Goal: Task Accomplishment & Management: Manage account settings

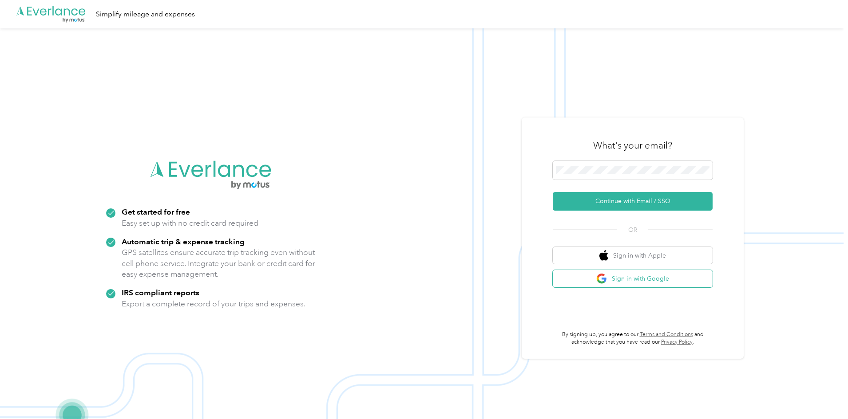
click at [630, 277] on button "Sign in with Google" at bounding box center [632, 278] width 160 height 17
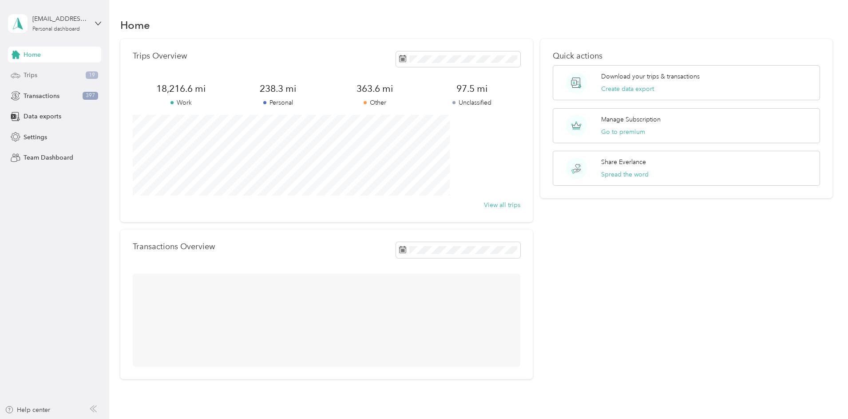
click at [85, 75] on div "Trips 19" at bounding box center [54, 75] width 93 height 16
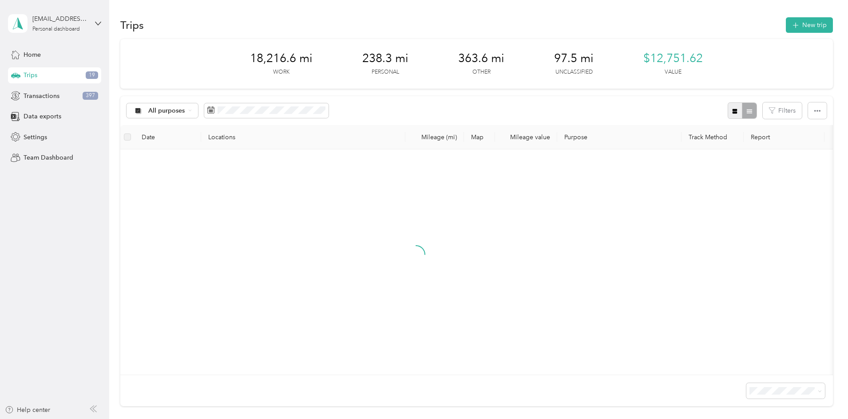
click at [732, 110] on icon "button" at bounding box center [734, 111] width 5 height 5
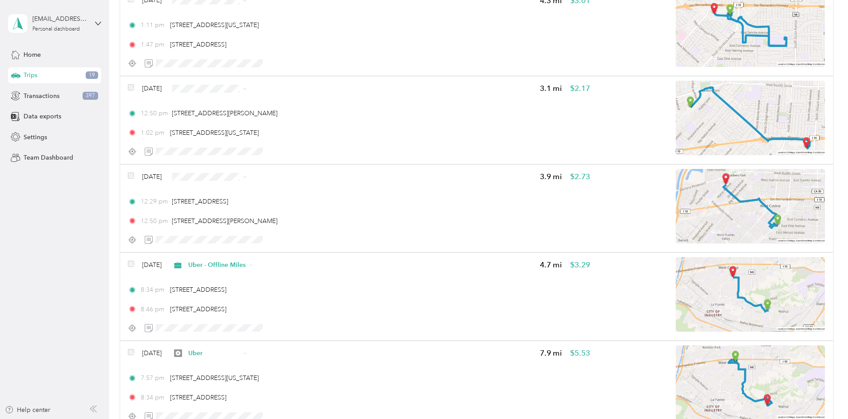
scroll to position [1553, 0]
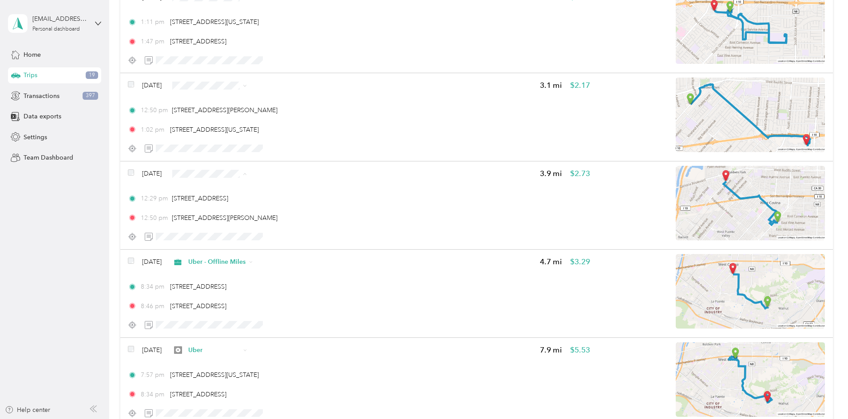
click at [300, 221] on span "HungaryPanda" at bounding box center [292, 221] width 57 height 9
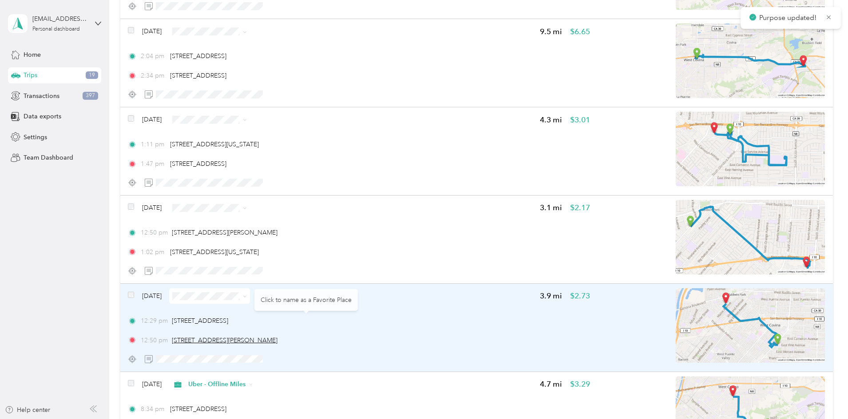
scroll to position [1405, 0]
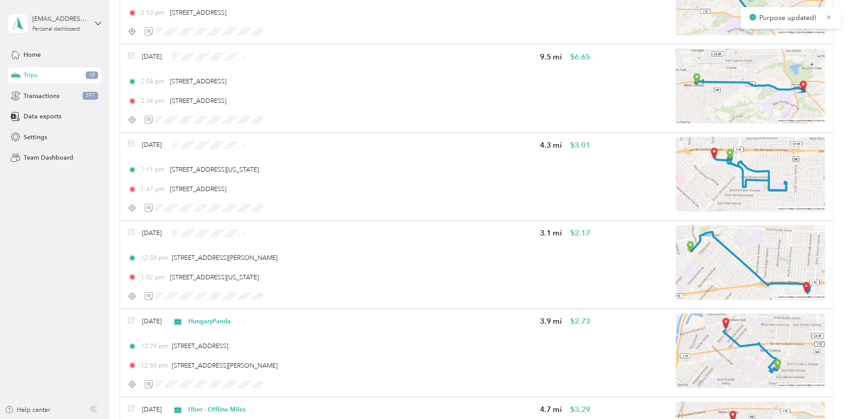
click at [284, 297] on li "Uber - Offline Miles" at bounding box center [284, 296] width 86 height 16
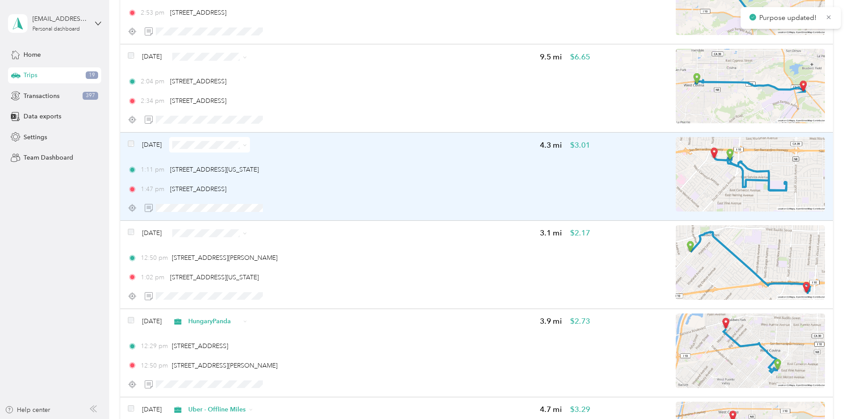
click at [706, 159] on img at bounding box center [749, 174] width 149 height 75
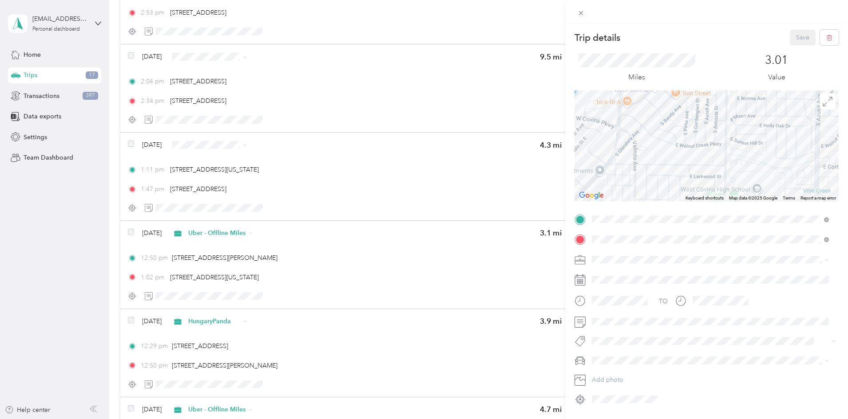
drag, startPoint x: 689, startPoint y: 130, endPoint x: 617, endPoint y: 122, distance: 71.8
click at [617, 122] on div at bounding box center [706, 146] width 264 height 111
drag, startPoint x: 713, startPoint y: 165, endPoint x: 684, endPoint y: 111, distance: 60.8
click at [684, 111] on div at bounding box center [706, 146] width 264 height 111
drag, startPoint x: 698, startPoint y: 132, endPoint x: 746, endPoint y: 147, distance: 50.0
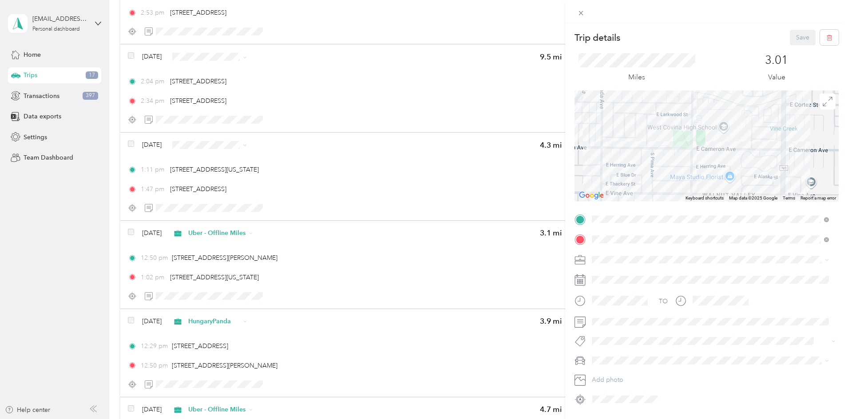
click at [746, 147] on div at bounding box center [706, 146] width 264 height 111
click at [130, 186] on div "Trip details Save This trip cannot be edited because it is either under review,…" at bounding box center [424, 209] width 848 height 419
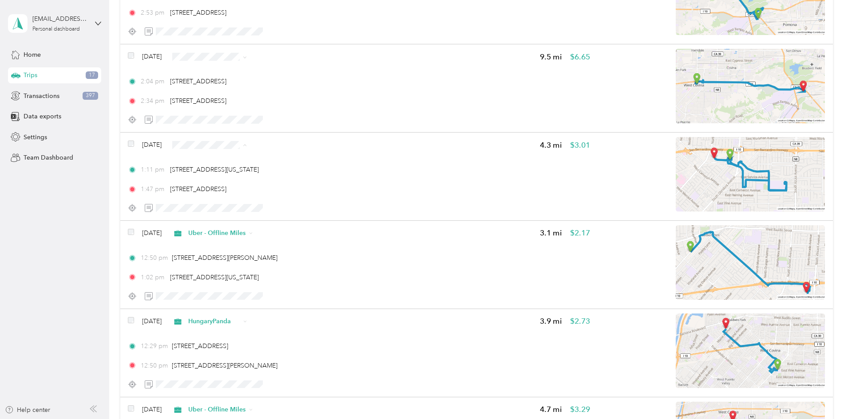
click at [280, 218] on li "Uber" at bounding box center [284, 224] width 86 height 16
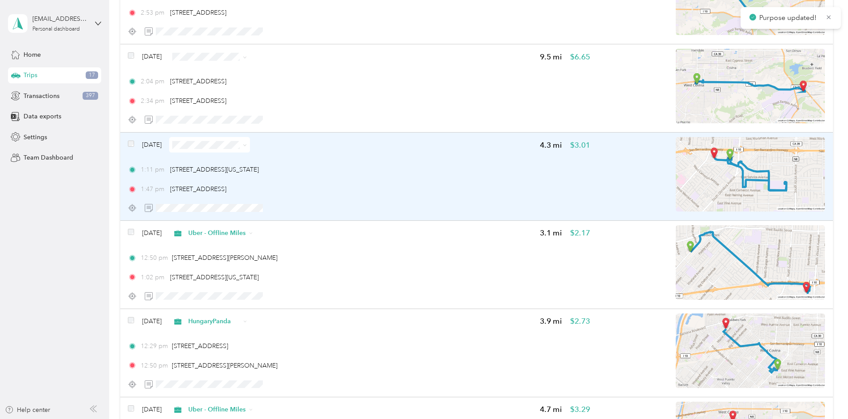
scroll to position [1331, 0]
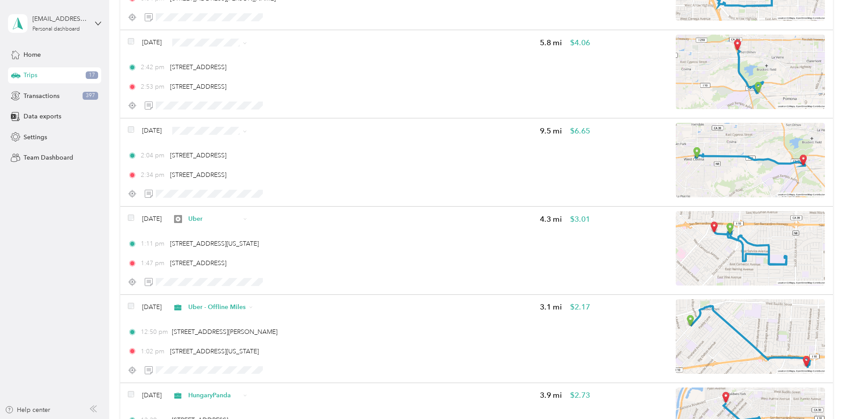
click at [279, 207] on span "Uber" at bounding box center [292, 207] width 57 height 9
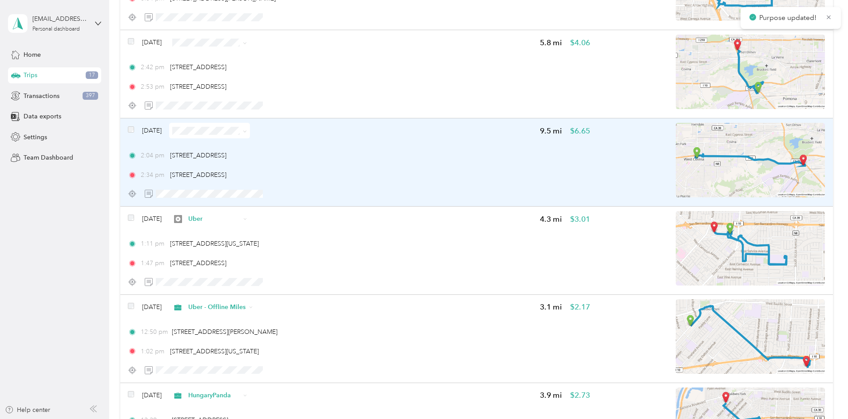
click at [697, 155] on img at bounding box center [749, 160] width 149 height 75
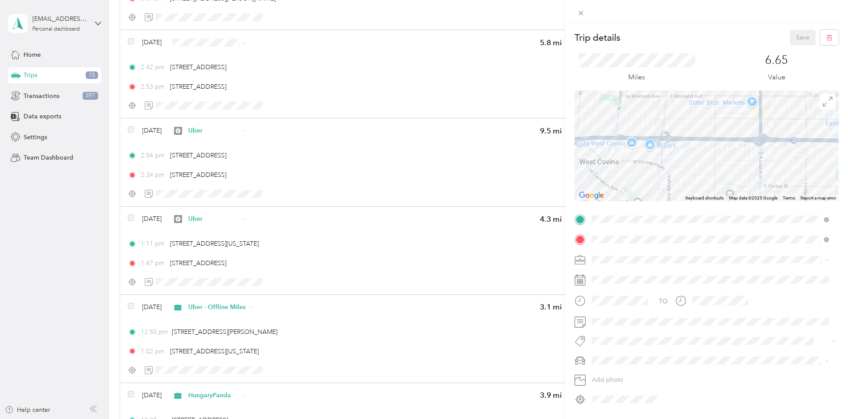
click at [128, 131] on div "Trip details Save This trip cannot be edited because it is either under review,…" at bounding box center [424, 209] width 848 height 419
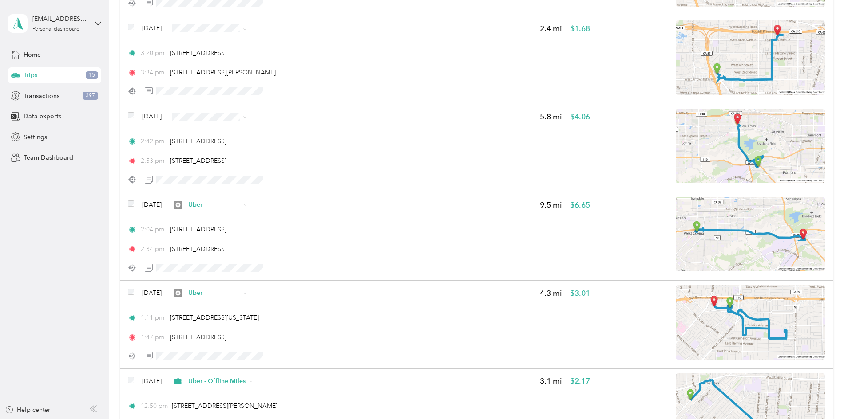
scroll to position [1183, 0]
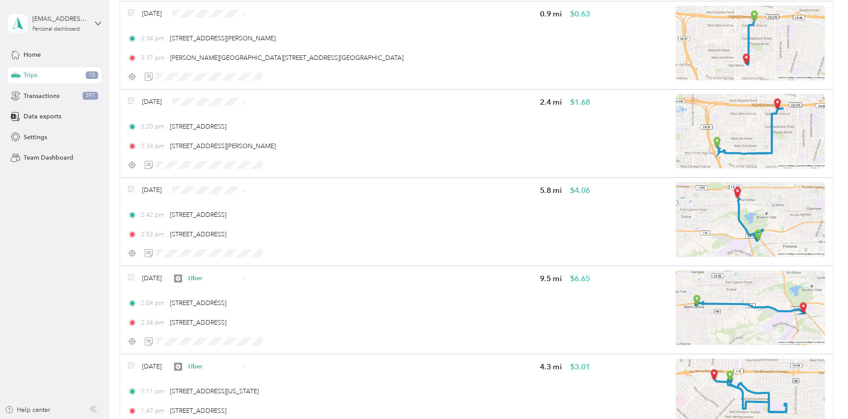
click at [311, 250] on span "Uber - Offline Miles" at bounding box center [292, 249] width 57 height 9
click at [276, 178] on span "Uber" at bounding box center [292, 180] width 57 height 9
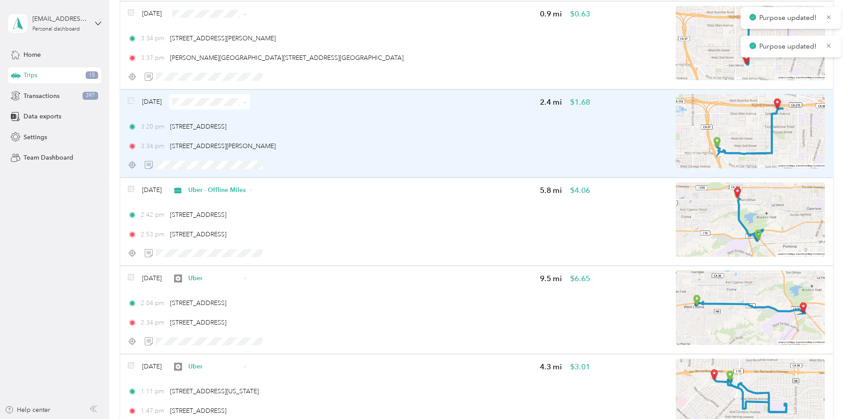
scroll to position [1109, 0]
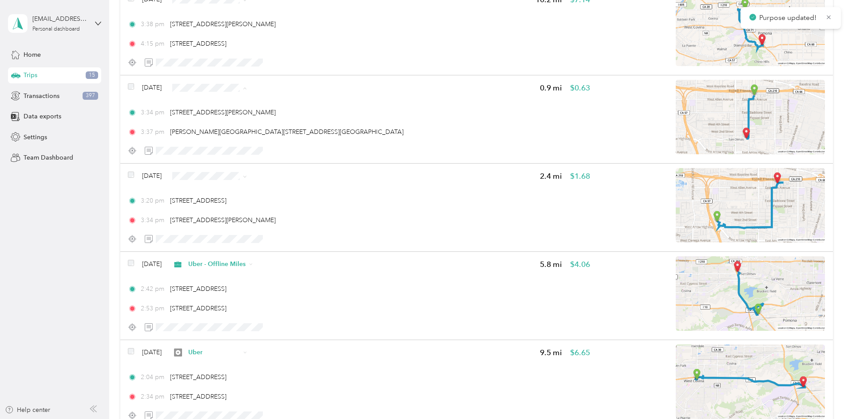
click at [301, 150] on span "Uber - Offline Miles" at bounding box center [292, 150] width 57 height 9
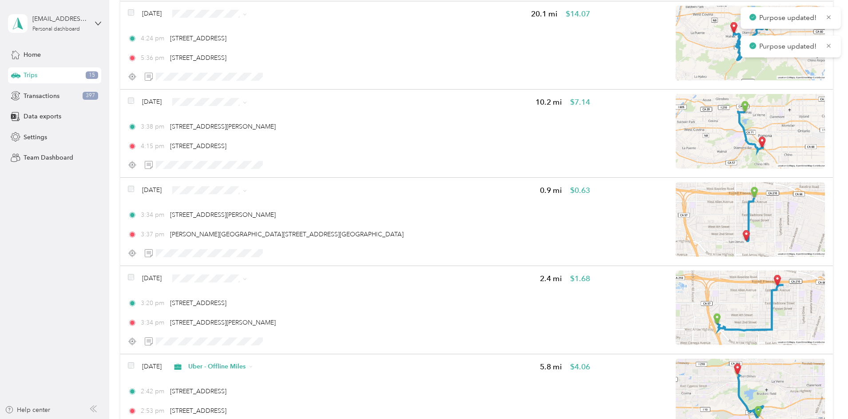
scroll to position [962, 0]
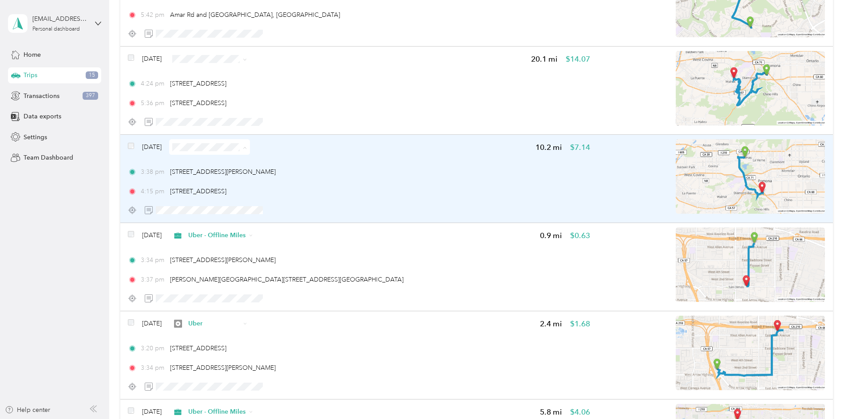
click at [722, 154] on img at bounding box center [749, 176] width 149 height 75
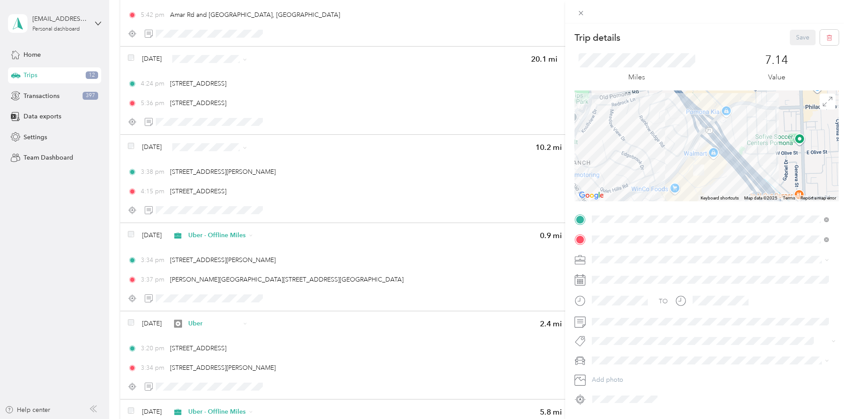
click at [142, 178] on div "Trip details Save This trip cannot be edited because it is either under review,…" at bounding box center [424, 209] width 848 height 419
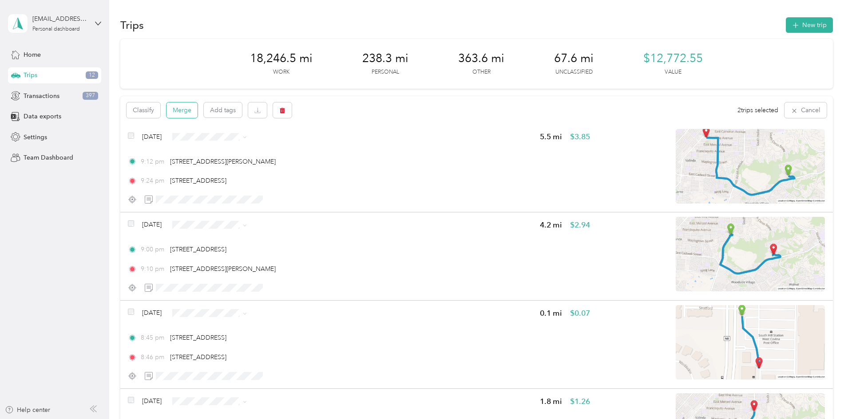
click at [197, 111] on button "Merge" at bounding box center [181, 111] width 31 height 16
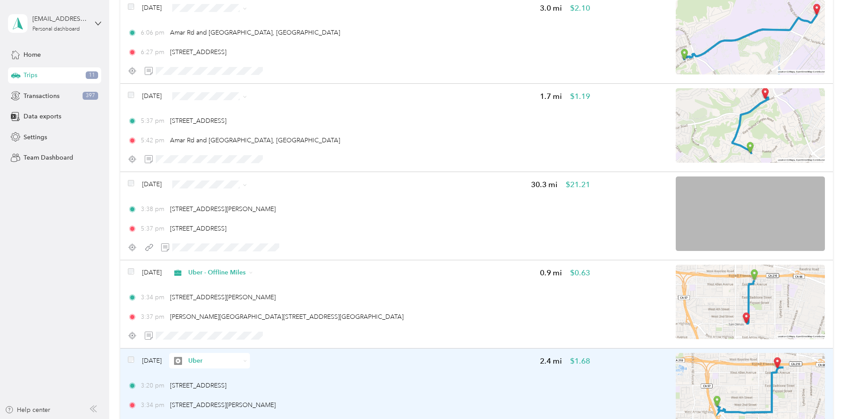
scroll to position [799, 0]
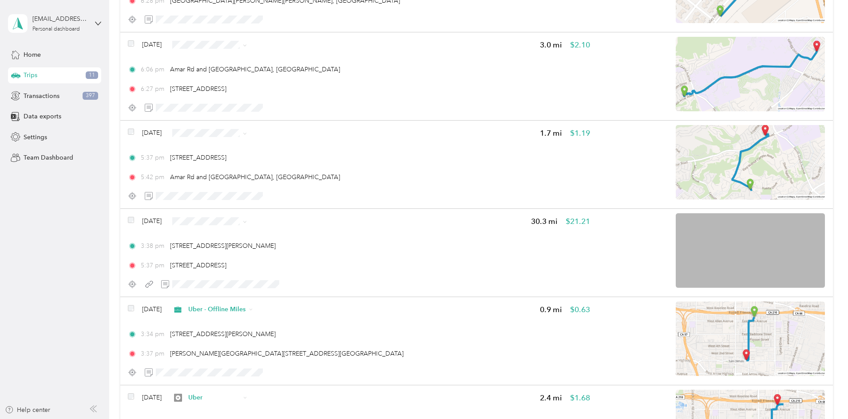
click at [280, 297] on span "Uber" at bounding box center [292, 296] width 57 height 9
click at [288, 193] on span "Uber - Offline Miles" at bounding box center [292, 194] width 57 height 9
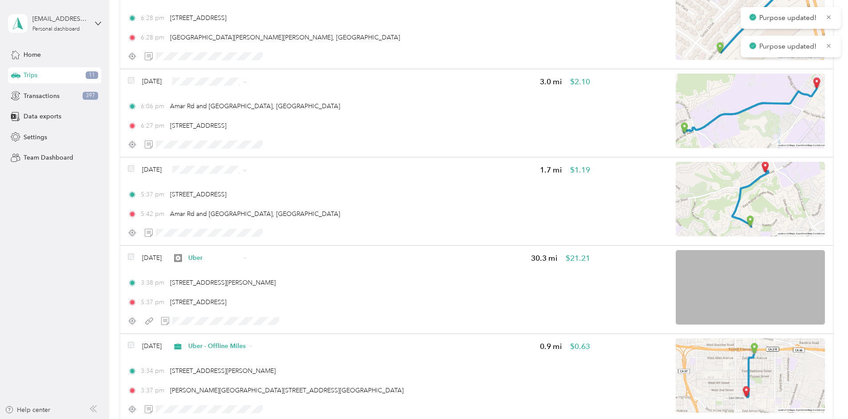
scroll to position [725, 0]
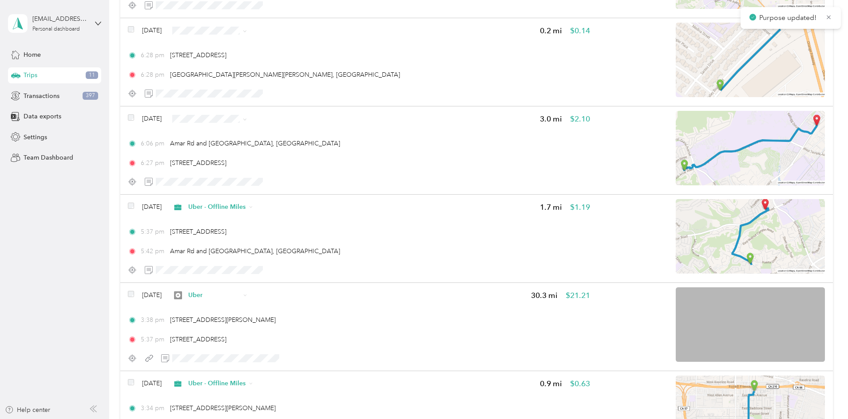
click at [291, 199] on li "Uber" at bounding box center [284, 195] width 86 height 16
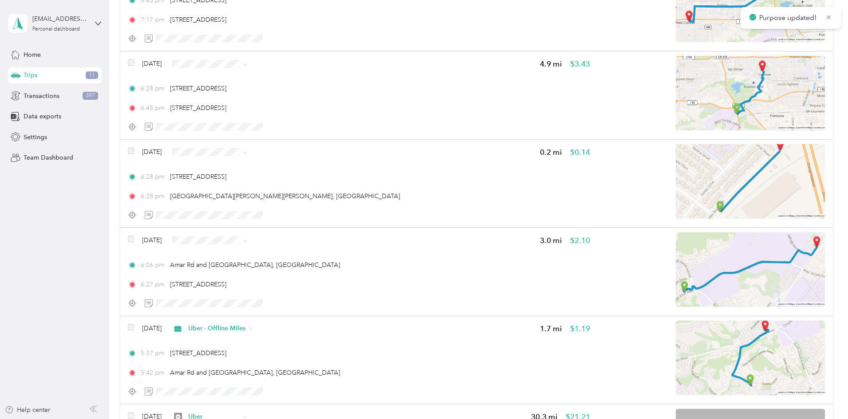
scroll to position [577, 0]
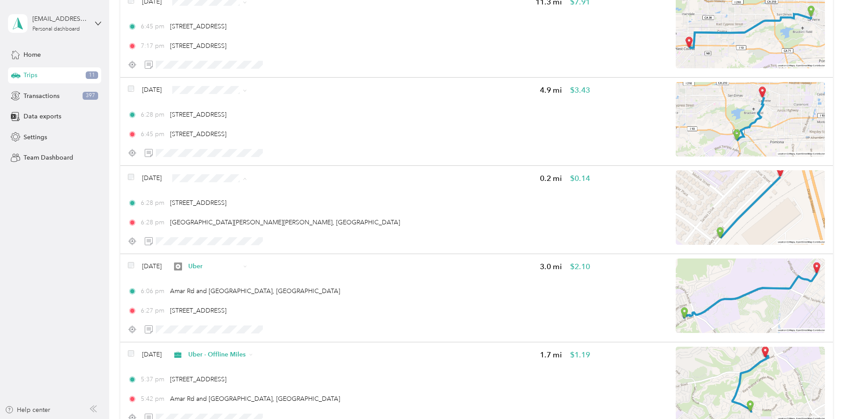
click at [300, 241] on span "Uber - Offline Miles" at bounding box center [292, 241] width 57 height 9
click at [288, 165] on span "Uber" at bounding box center [292, 168] width 57 height 9
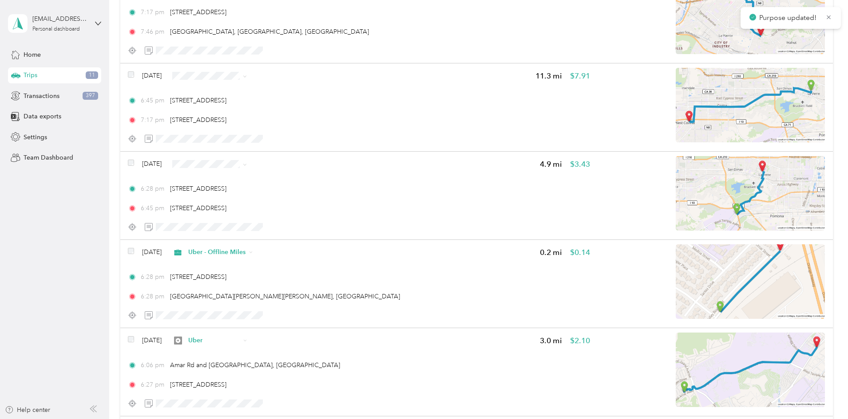
scroll to position [430, 0]
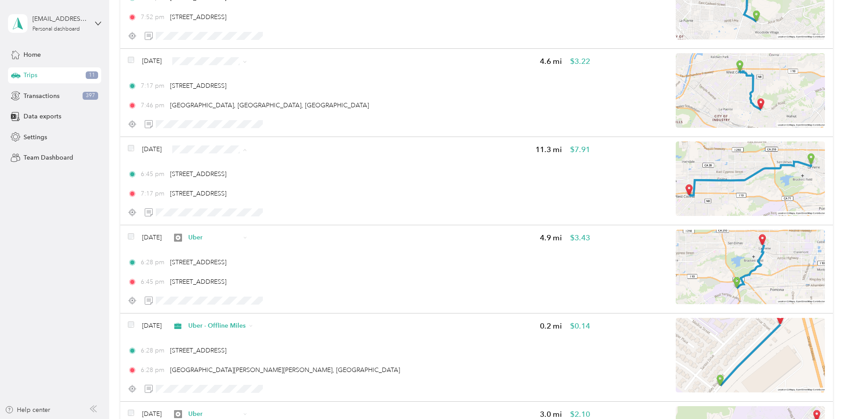
click at [289, 209] on span "Uber - Offline Miles" at bounding box center [292, 212] width 57 height 9
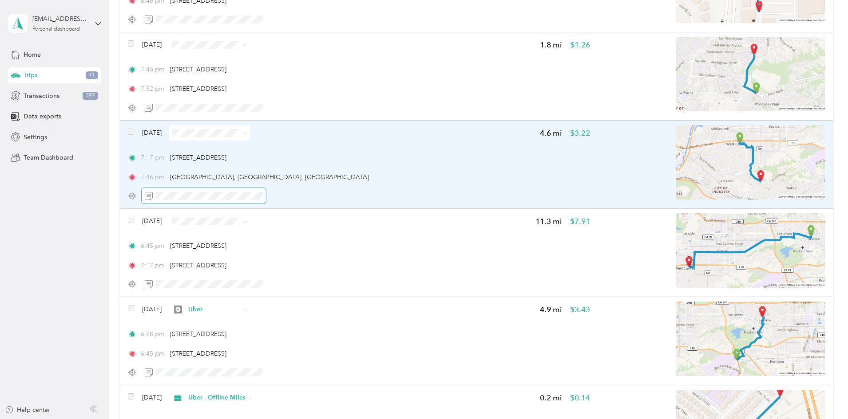
scroll to position [355, 0]
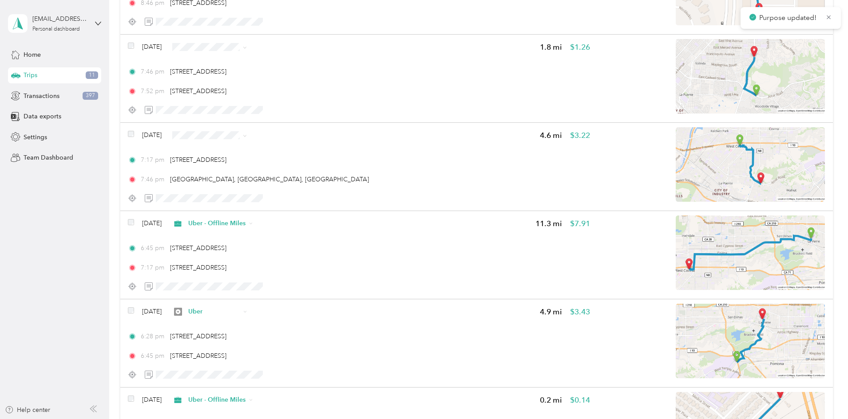
click at [300, 215] on li "Uber" at bounding box center [284, 214] width 86 height 16
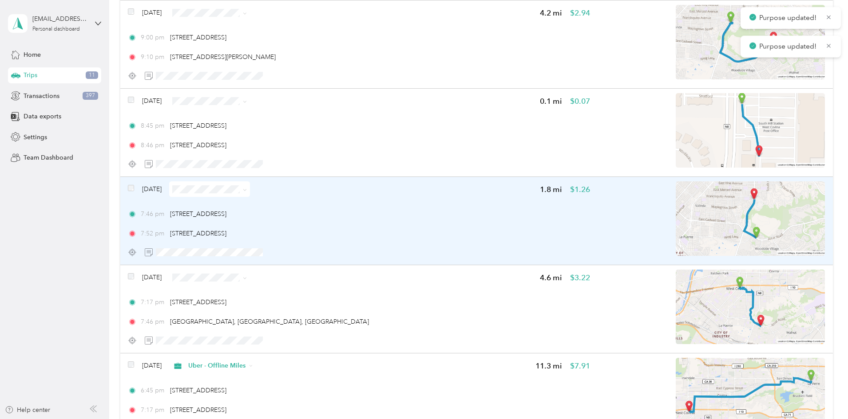
scroll to position [208, 0]
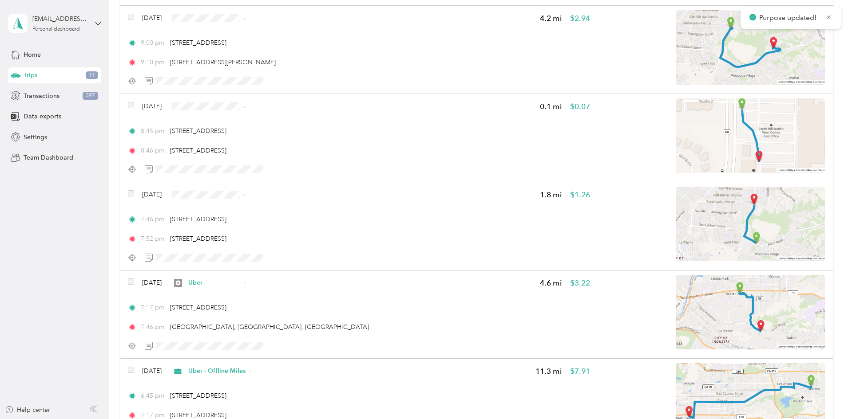
click at [300, 253] on span "Uber - Offline Miles" at bounding box center [292, 254] width 57 height 9
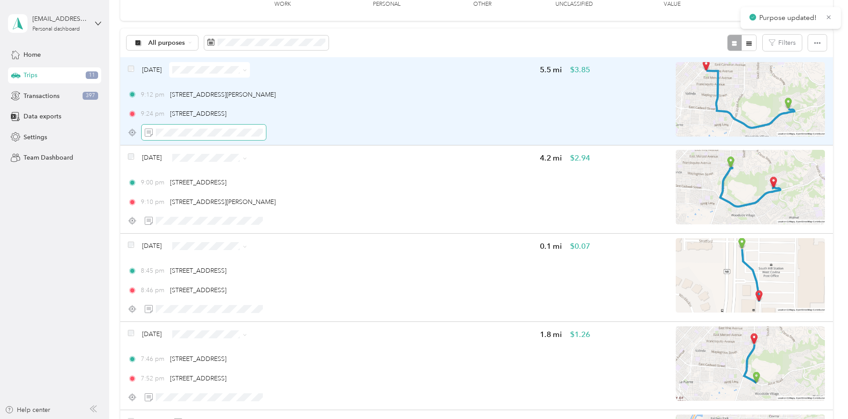
scroll to position [59, 0]
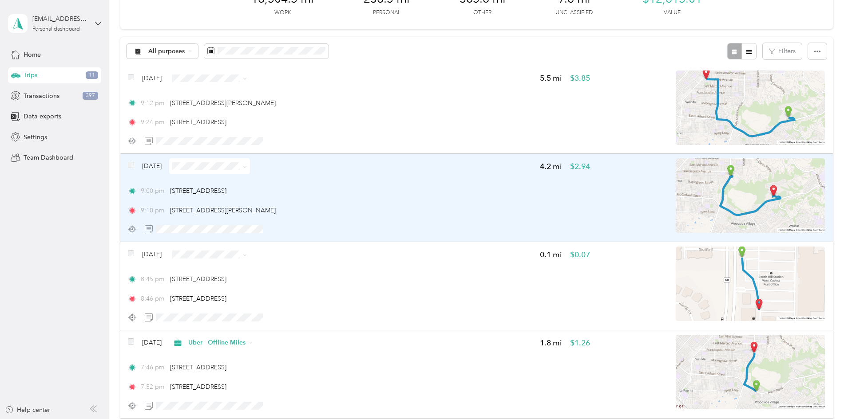
click at [134, 162] on span at bounding box center [131, 166] width 6 height 9
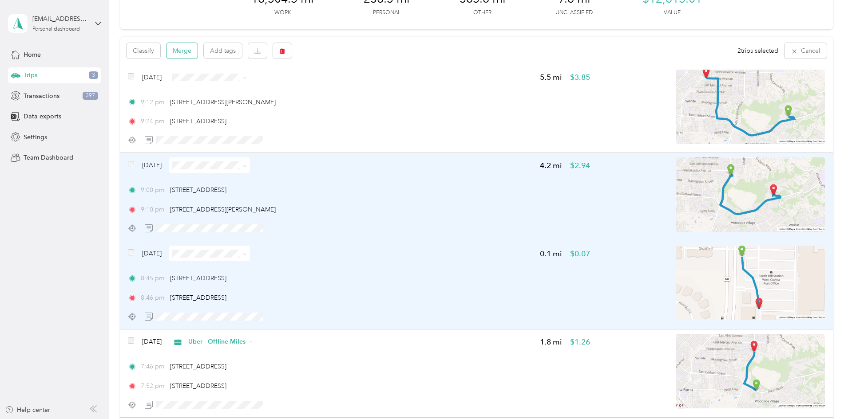
click at [197, 52] on button "Merge" at bounding box center [181, 51] width 31 height 16
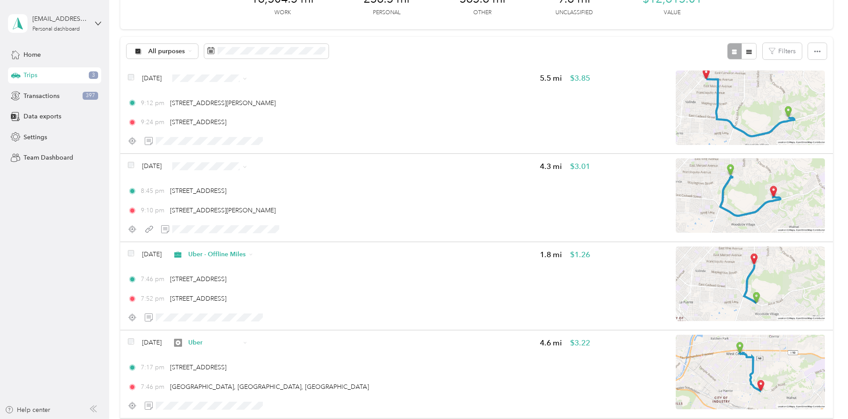
click at [270, 244] on span "Uber" at bounding box center [292, 242] width 57 height 9
click at [307, 138] on span "Uber - Offline Miles" at bounding box center [292, 141] width 57 height 9
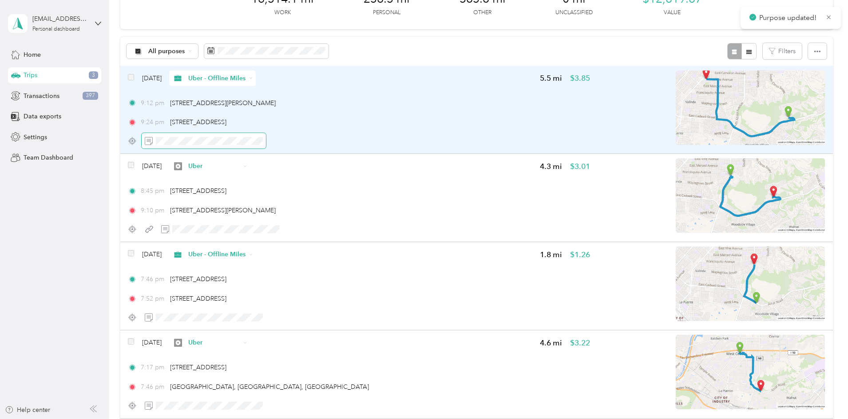
scroll to position [0, 0]
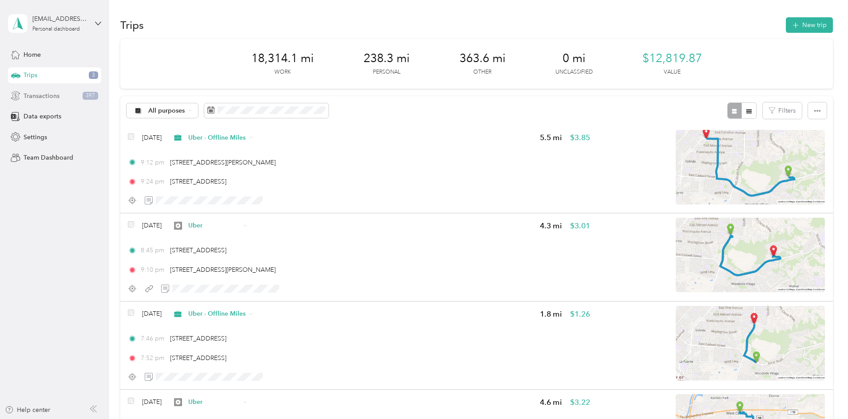
click at [87, 100] on div "Transactions 397" at bounding box center [54, 96] width 93 height 16
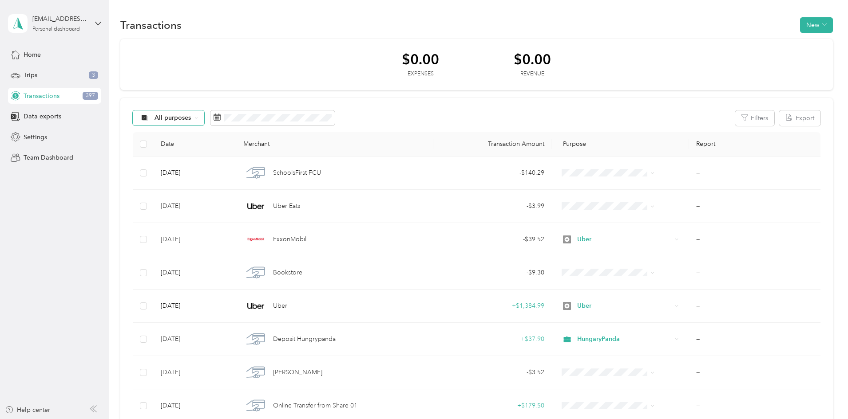
click at [205, 112] on div "All purposes" at bounding box center [169, 117] width 72 height 15
click at [237, 224] on span "Uber" at bounding box center [242, 227] width 57 height 9
